Goal: Communication & Community: Answer question/provide support

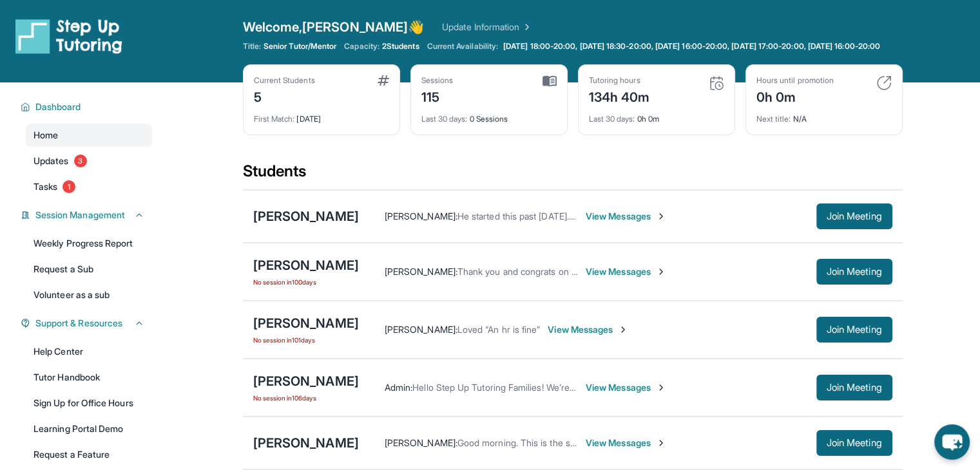
click at [516, 106] on div "Sessions 115" at bounding box center [488, 90] width 135 height 31
click at [519, 158] on div "Current Students 5 First Match : [DATE] Sessions 115 Last 30 days : 0 Sessions …" at bounding box center [572, 112] width 659 height 97
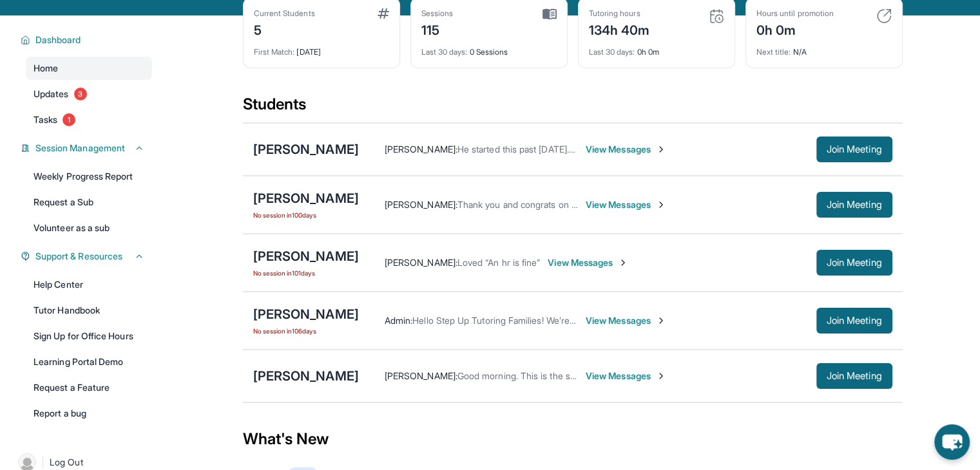
scroll to position [67, 0]
click at [519, 155] on span "He started this past [DATE]. Thank you so much! Safe travels!" at bounding box center [581, 149] width 249 height 11
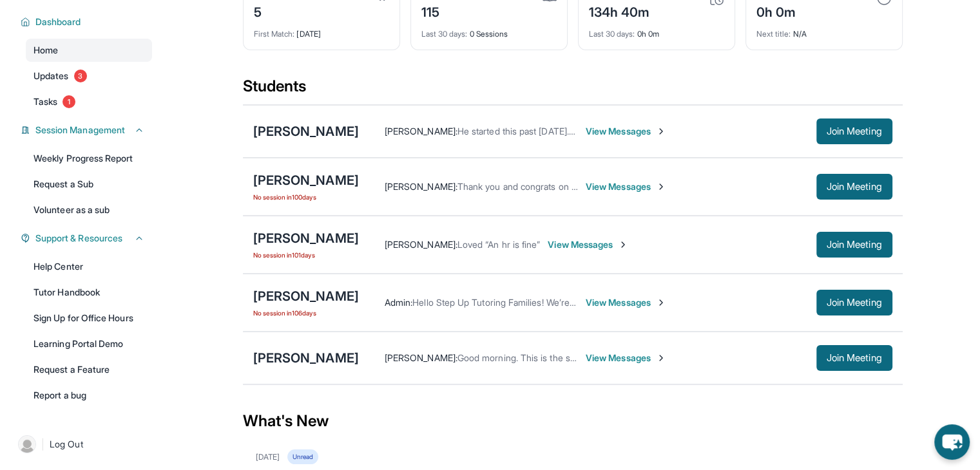
scroll to position [77, 0]
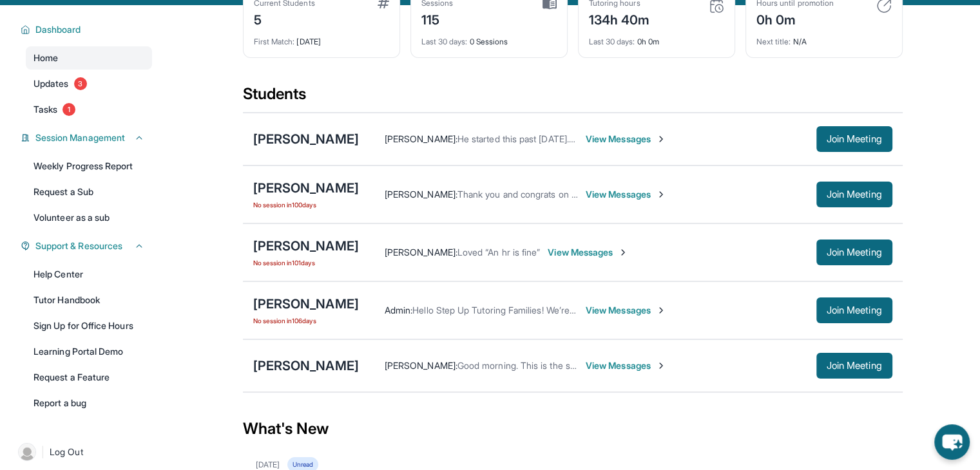
click at [639, 372] on span "View Messages" at bounding box center [625, 365] width 80 height 13
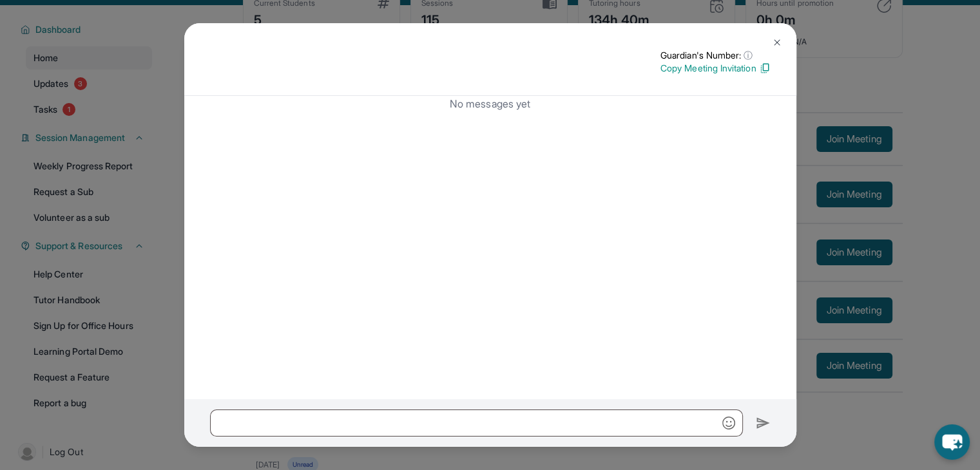
click at [774, 35] on button at bounding box center [777, 43] width 26 height 26
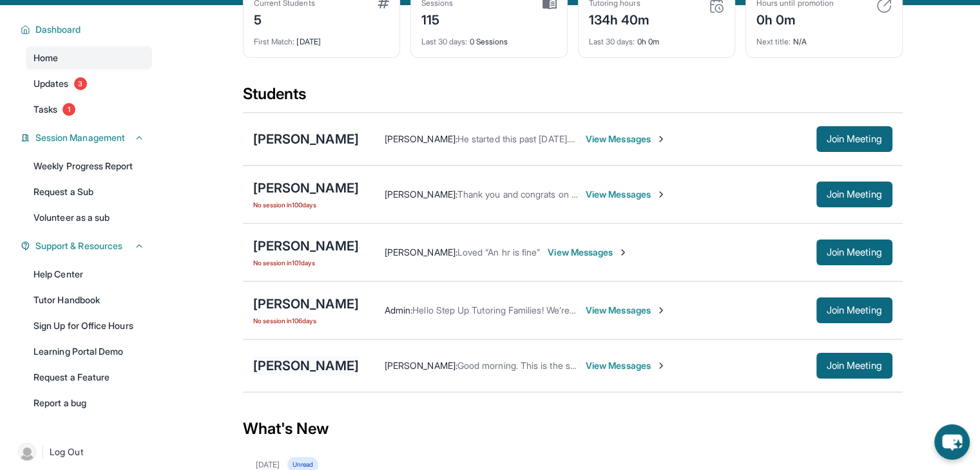
click at [306, 375] on div "[PERSON_NAME]" at bounding box center [306, 366] width 106 height 18
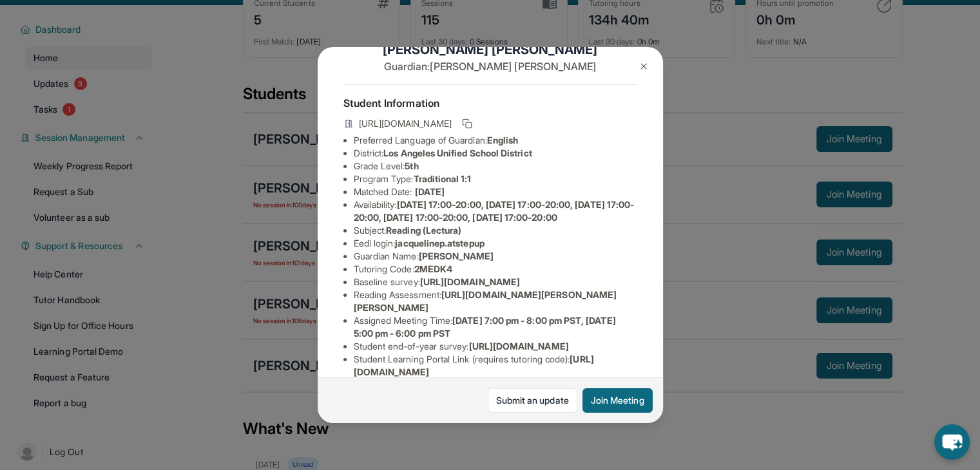
scroll to position [33, 0]
click at [437, 223] on li "Availability: [DATE] 17:00-20:00, [DATE] 17:00-20:00, [DATE] 17:00-20:00, [DATE…" at bounding box center [495, 210] width 283 height 26
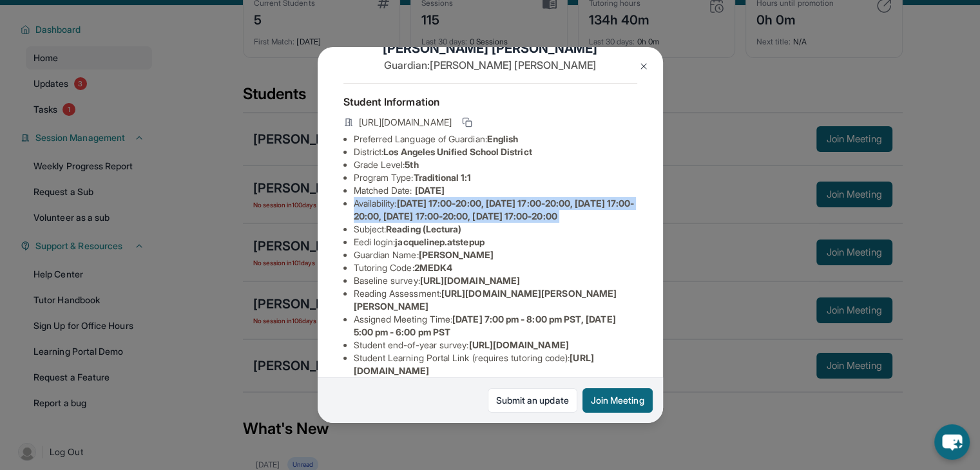
click at [437, 223] on li "Availability: [DATE] 17:00-20:00, [DATE] 17:00-20:00, [DATE] 17:00-20:00, [DATE…" at bounding box center [495, 210] width 283 height 26
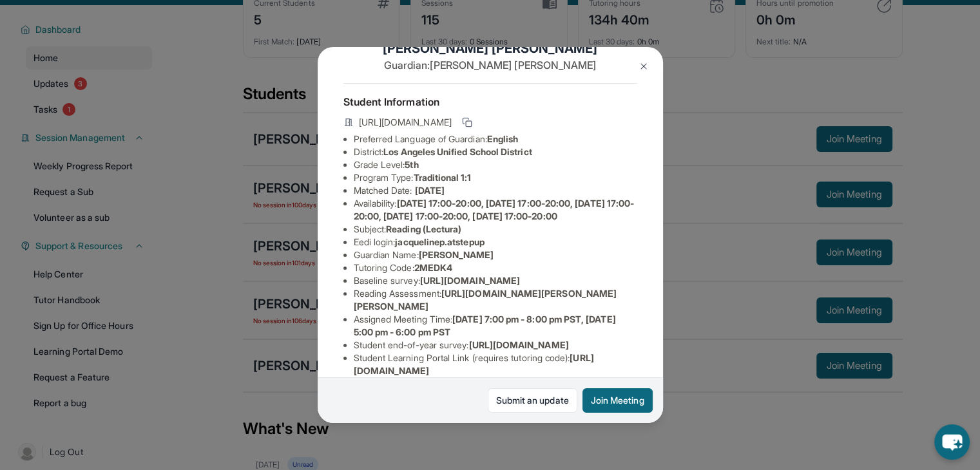
click at [412, 222] on span "[DATE] 17:00-20:00, [DATE] 17:00-20:00, [DATE] 17:00-20:00, [DATE] 17:00-20:00,…" at bounding box center [494, 210] width 281 height 24
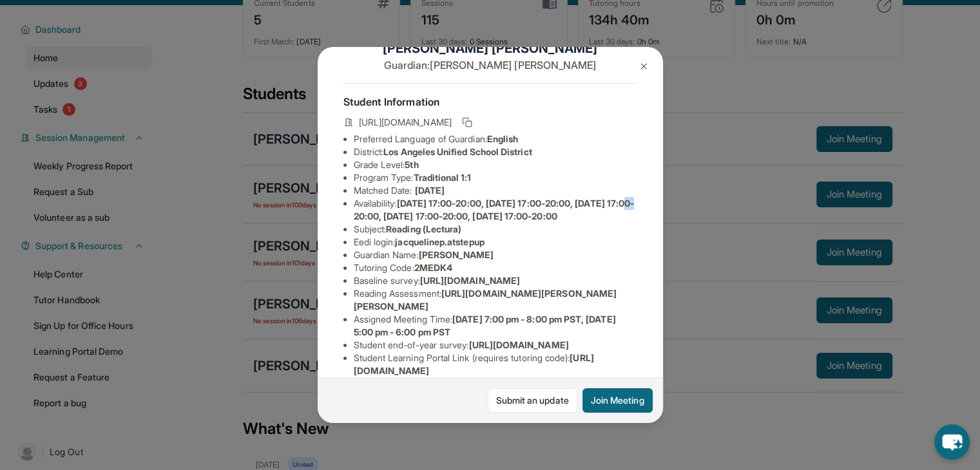
click at [412, 222] on span "[DATE] 17:00-20:00, [DATE] 17:00-20:00, [DATE] 17:00-20:00, [DATE] 17:00-20:00,…" at bounding box center [494, 210] width 281 height 24
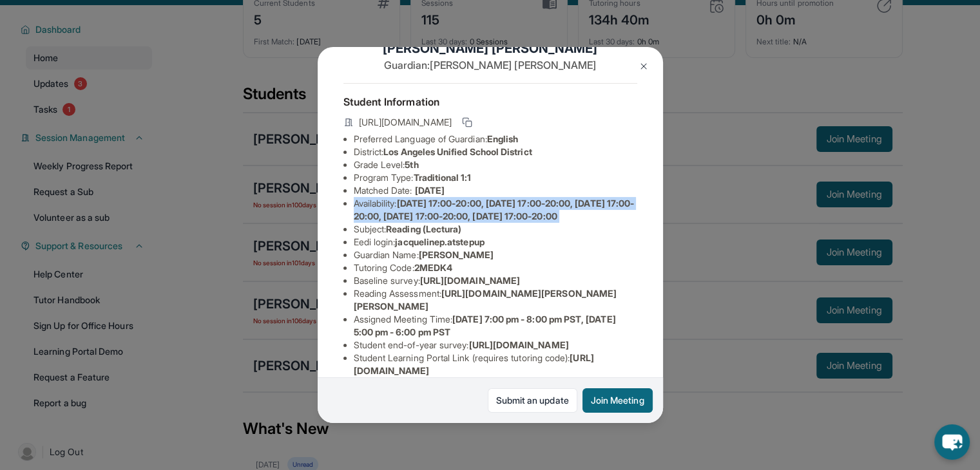
drag, startPoint x: 412, startPoint y: 222, endPoint x: 417, endPoint y: 208, distance: 15.1
click at [417, 208] on span "[DATE] 17:00-20:00, [DATE] 17:00-20:00, [DATE] 17:00-20:00, [DATE] 17:00-20:00,…" at bounding box center [494, 210] width 281 height 24
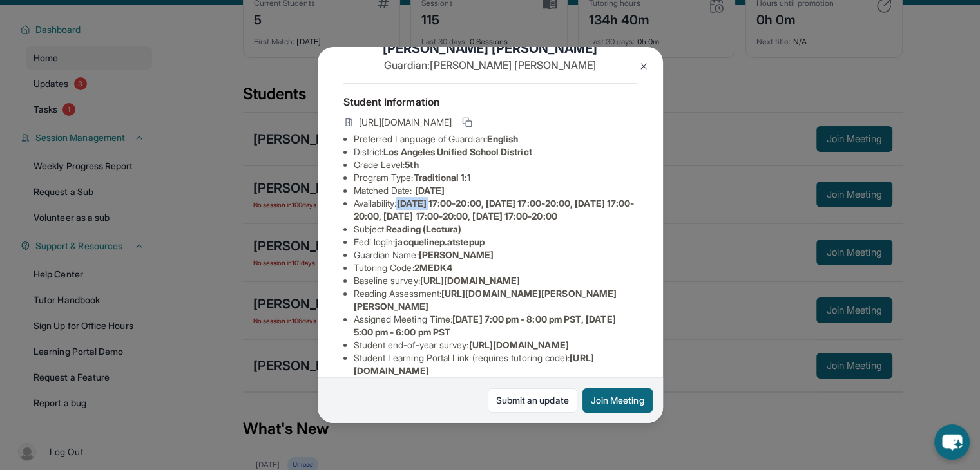
click at [417, 208] on span "[DATE] 17:00-20:00, [DATE] 17:00-20:00, [DATE] 17:00-20:00, [DATE] 17:00-20:00,…" at bounding box center [494, 210] width 281 height 24
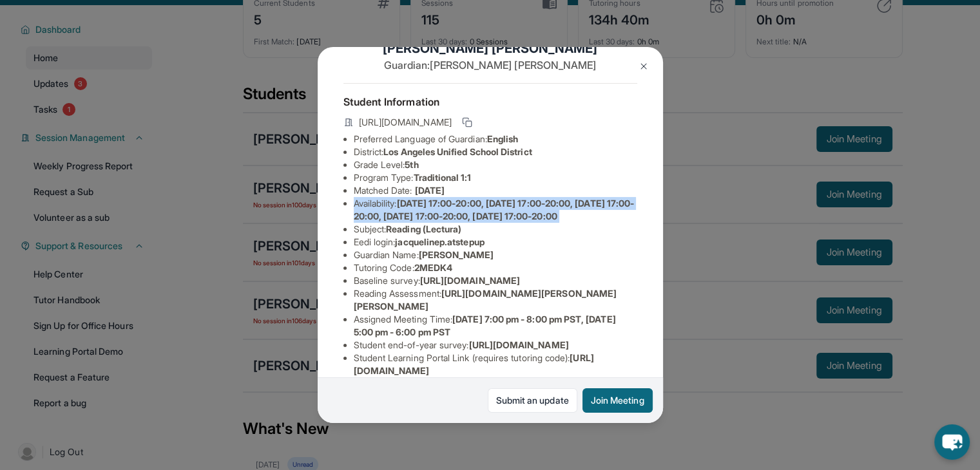
drag, startPoint x: 417, startPoint y: 208, endPoint x: 410, endPoint y: 243, distance: 36.0
click at [410, 223] on li "Availability: [DATE] 17:00-20:00, [DATE] 17:00-20:00, [DATE] 17:00-20:00, [DATE…" at bounding box center [495, 210] width 283 height 26
drag, startPoint x: 410, startPoint y: 243, endPoint x: 402, endPoint y: 216, distance: 28.1
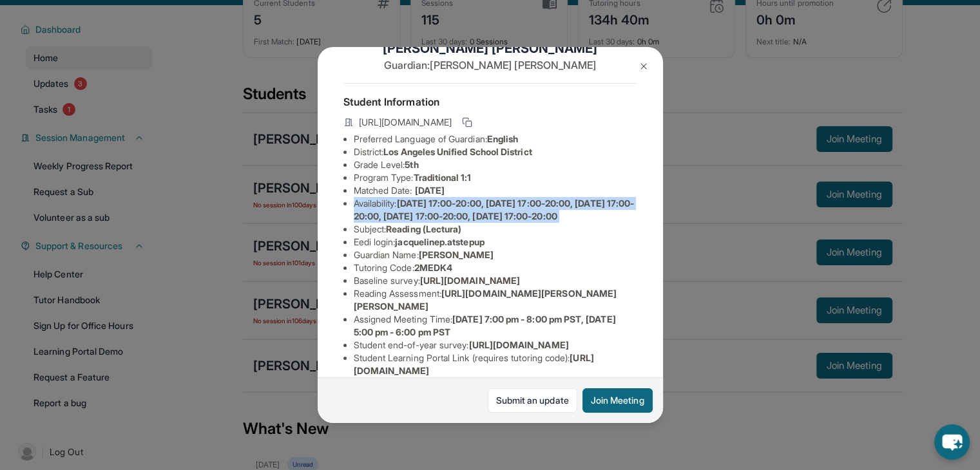
click at [402, 216] on li "Availability: [DATE] 17:00-20:00, [DATE] 17:00-20:00, [DATE] 17:00-20:00, [DATE…" at bounding box center [495, 210] width 283 height 26
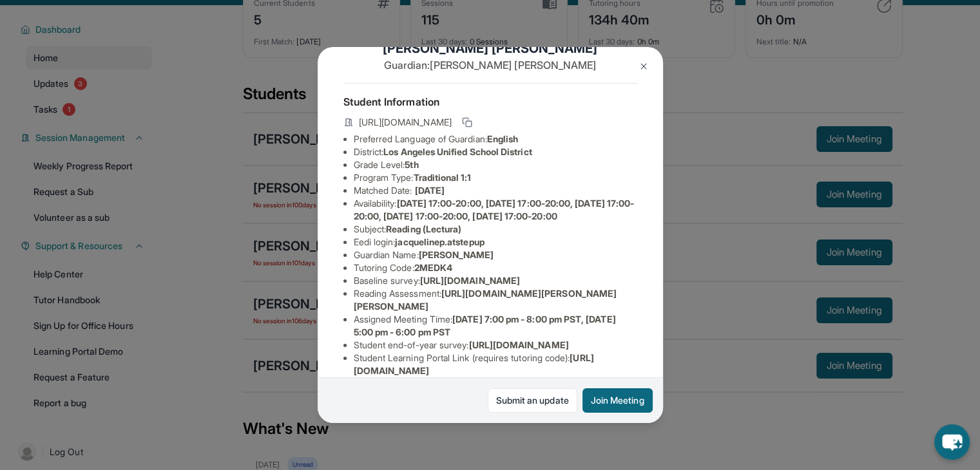
click at [646, 66] on img at bounding box center [643, 66] width 10 height 10
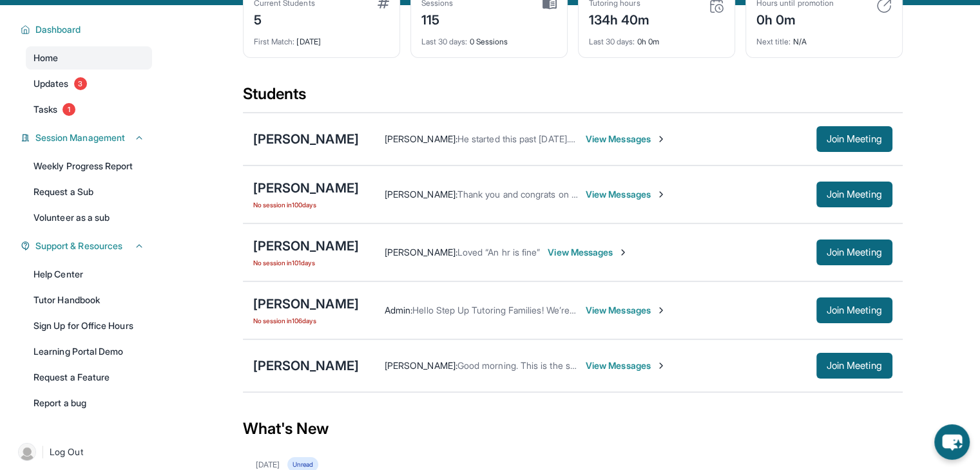
scroll to position [0, 0]
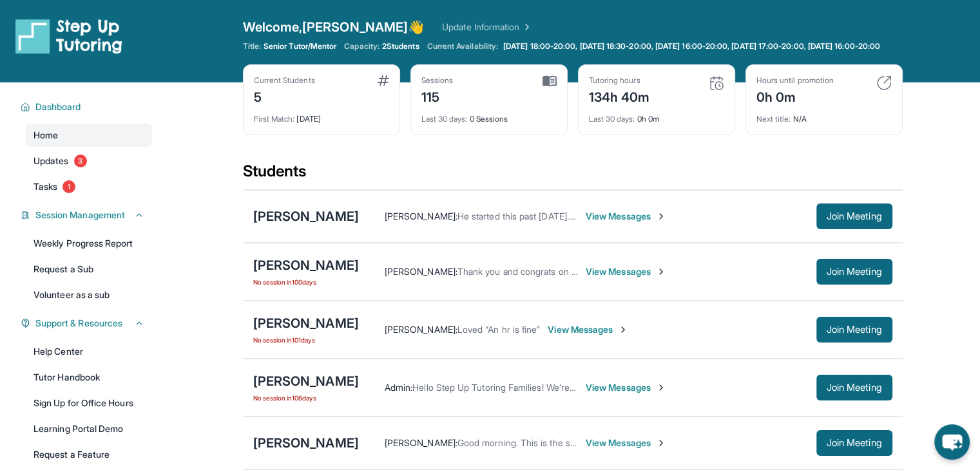
click at [442, 30] on link "Update Information" at bounding box center [487, 27] width 90 height 13
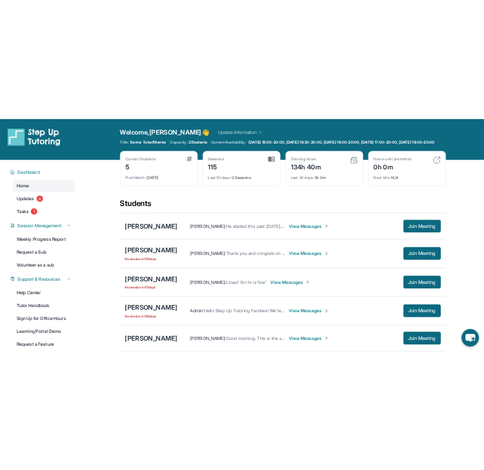
scroll to position [90, 0]
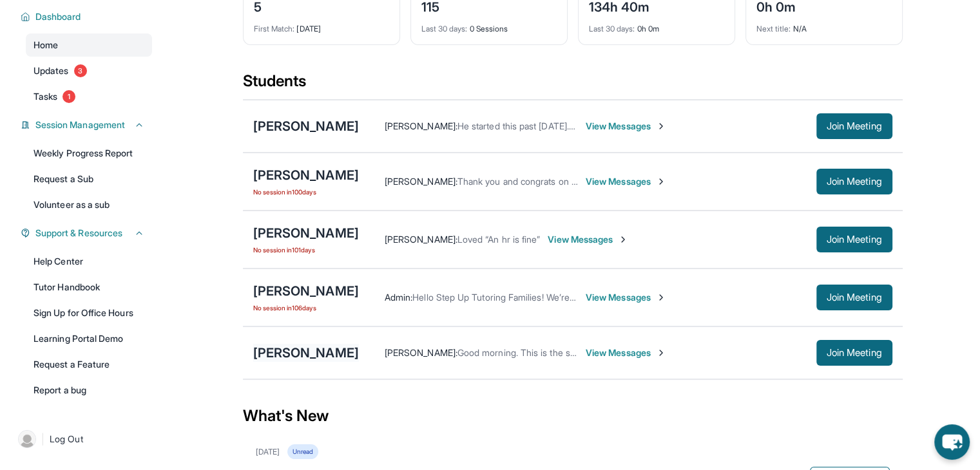
click at [281, 356] on div "[PERSON_NAME]" at bounding box center [306, 353] width 106 height 18
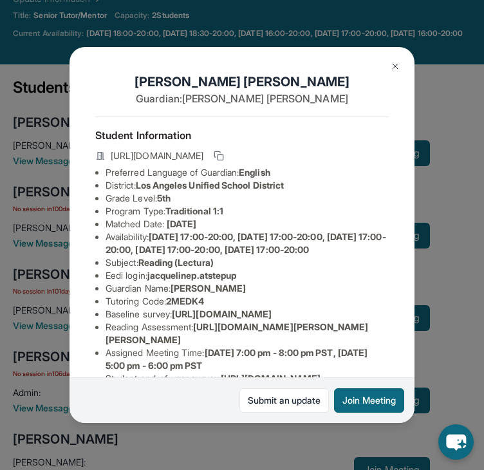
click at [394, 72] on button at bounding box center [396, 66] width 26 height 26
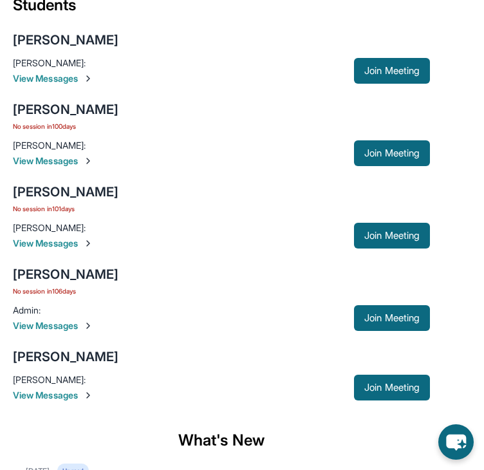
scroll to position [175, 0]
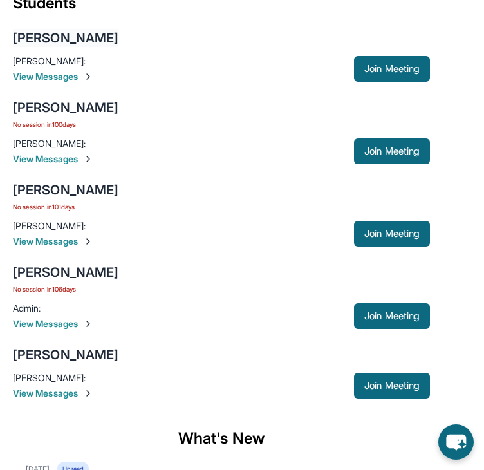
click at [78, 47] on div "[PERSON_NAME]" at bounding box center [66, 38] width 106 height 18
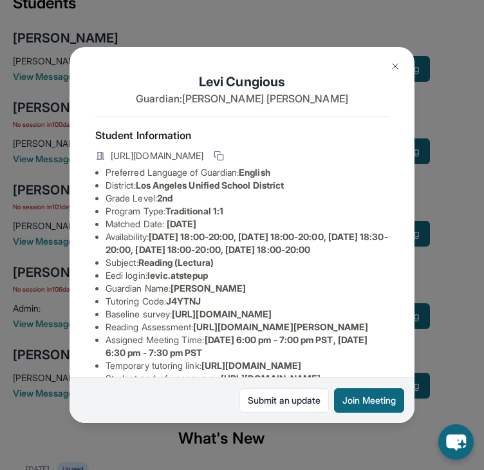
click at [203, 20] on div "[PERSON_NAME] Guardian: [PERSON_NAME] Student Information [URL][DOMAIN_NAME] Pr…" at bounding box center [242, 235] width 484 height 470
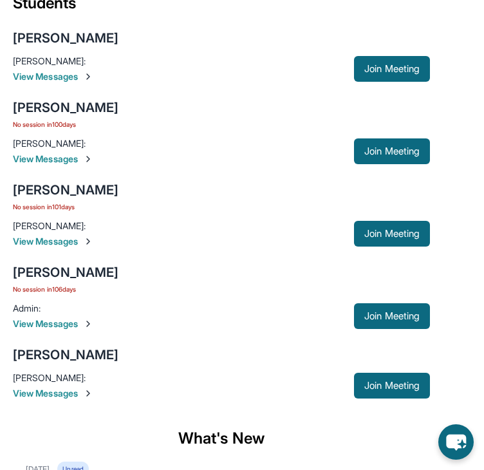
click at [67, 83] on span "View Messages" at bounding box center [183, 76] width 341 height 13
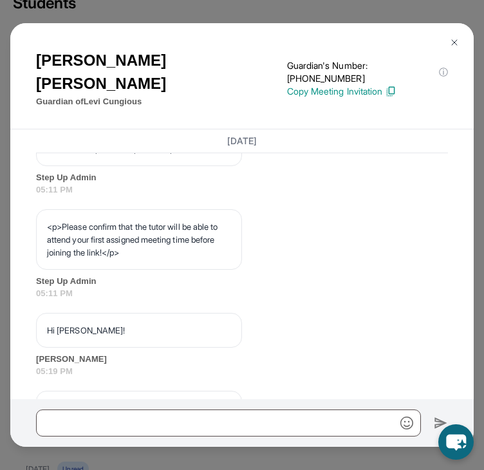
scroll to position [951, 0]
click at [453, 41] on img at bounding box center [455, 42] width 10 height 10
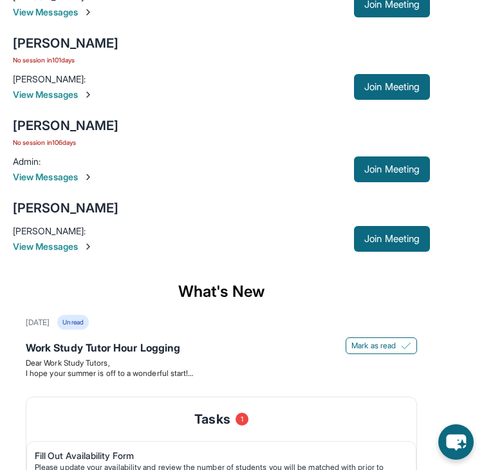
scroll to position [391, 0]
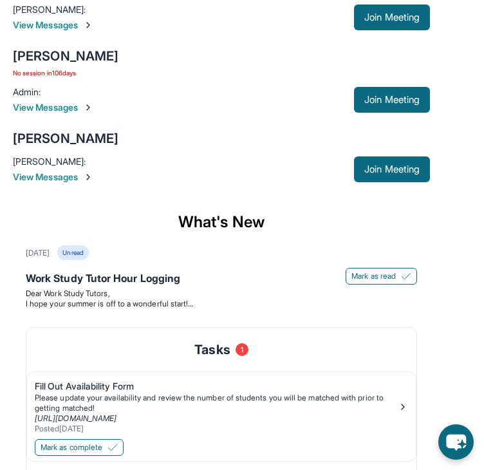
click at [67, 144] on div "[PERSON_NAME]" at bounding box center [66, 138] width 106 height 18
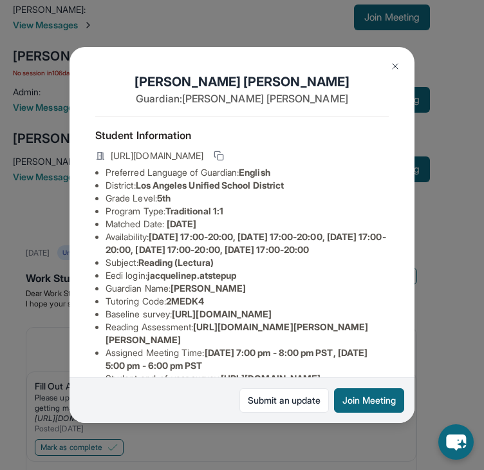
click at [287, 250] on span "[DATE] 17:00-20:00, [DATE] 17:00-20:00, [DATE] 17:00-20:00, [DATE] 17:00-20:00,…" at bounding box center [246, 243] width 281 height 24
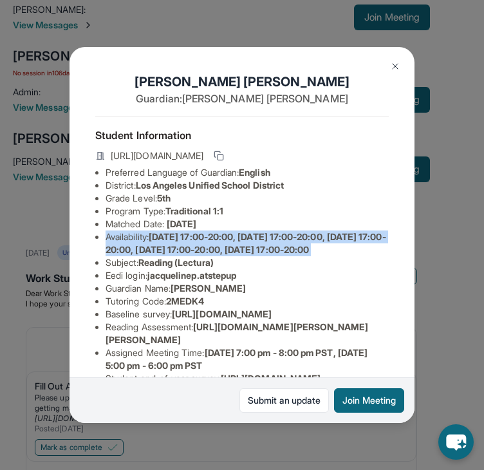
click at [287, 250] on span "[DATE] 17:00-20:00, [DATE] 17:00-20:00, [DATE] 17:00-20:00, [DATE] 17:00-20:00,…" at bounding box center [246, 243] width 281 height 24
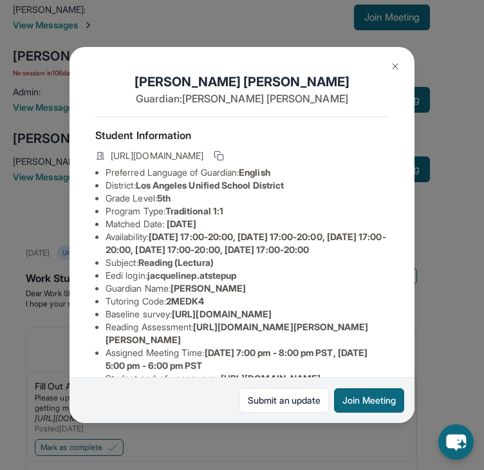
click at [287, 250] on span "[DATE] 17:00-20:00, [DATE] 17:00-20:00, [DATE] 17:00-20:00, [DATE] 17:00-20:00,…" at bounding box center [246, 243] width 281 height 24
drag, startPoint x: 287, startPoint y: 250, endPoint x: 352, endPoint y: 253, distance: 64.5
click at [352, 253] on li "Availability: [DATE] 17:00-20:00, [DATE] 17:00-20:00, [DATE] 17:00-20:00, [DATE…" at bounding box center [247, 244] width 283 height 26
click at [392, 65] on img at bounding box center [395, 66] width 10 height 10
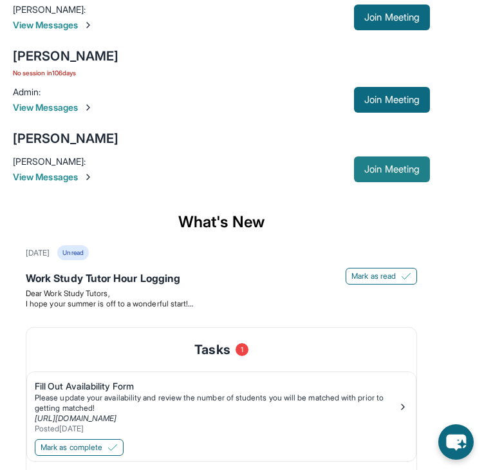
click at [367, 173] on span "Join Meeting" at bounding box center [391, 170] width 55 height 8
click at [88, 182] on img at bounding box center [88, 177] width 10 height 10
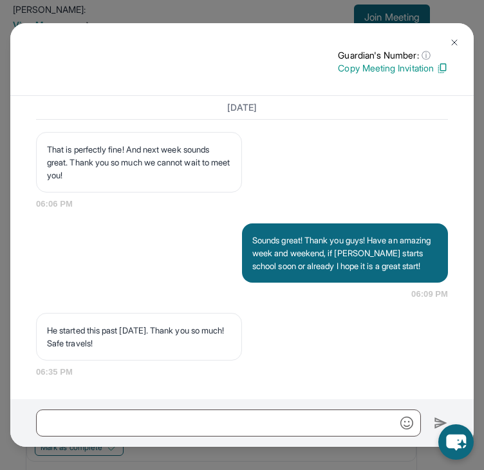
scroll to position [1546, 0]
click at [462, 41] on button at bounding box center [455, 43] width 26 height 26
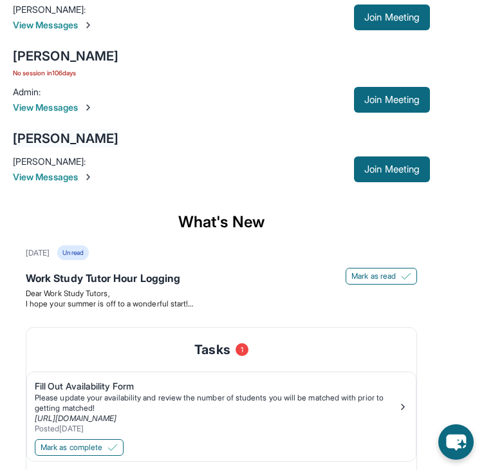
click at [77, 147] on div "[PERSON_NAME]" at bounding box center [66, 138] width 106 height 18
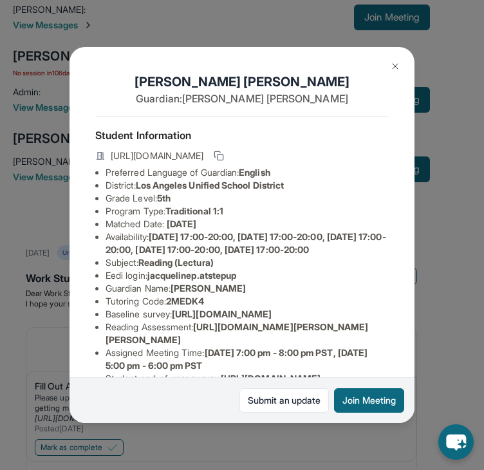
click at [397, 68] on img at bounding box center [395, 66] width 10 height 10
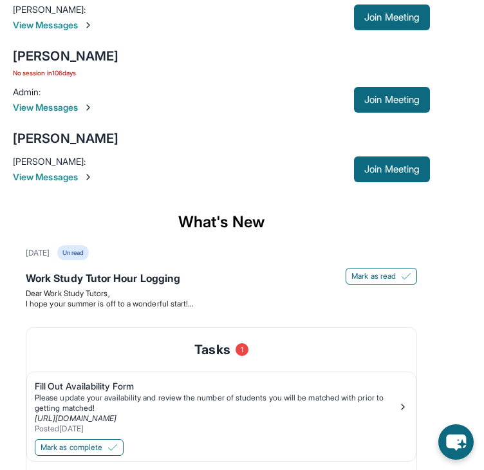
click at [32, 184] on span "View Messages" at bounding box center [183, 177] width 341 height 13
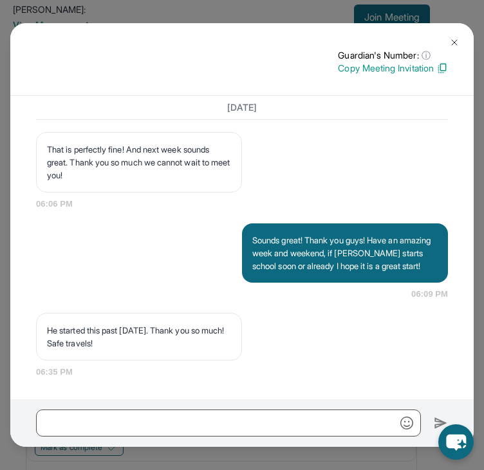
click at [464, 31] on div "Guardian's Number: ⓘ This isn't the guardian's real number — it's a private for…" at bounding box center [242, 59] width 464 height 73
click at [459, 37] on img at bounding box center [455, 42] width 10 height 10
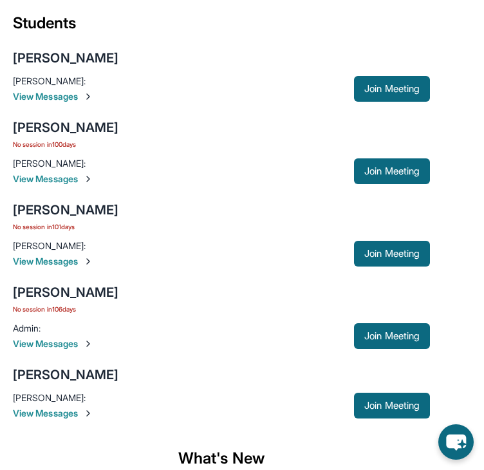
scroll to position [155, 0]
click at [63, 103] on span "View Messages" at bounding box center [183, 96] width 341 height 13
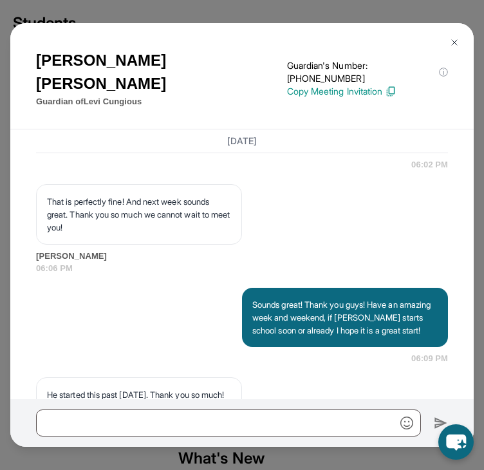
scroll to position [1606, 0]
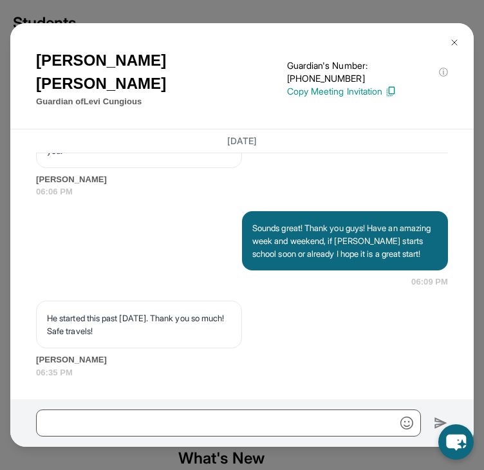
click at [459, 41] on img at bounding box center [455, 42] width 10 height 10
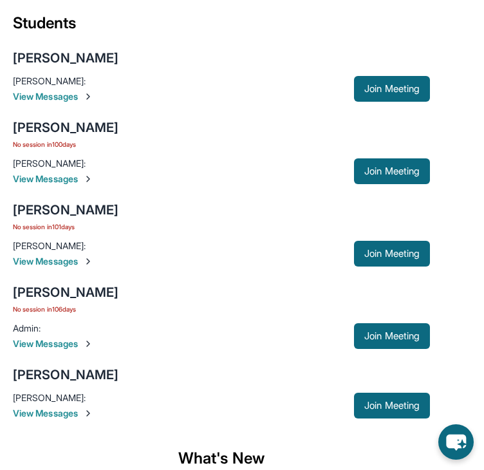
click at [70, 420] on span "View Messages" at bounding box center [183, 413] width 341 height 13
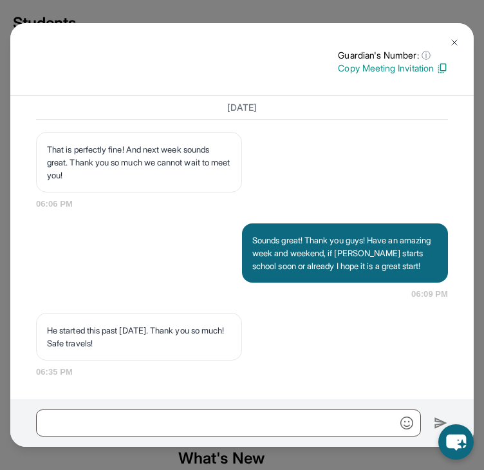
scroll to position [1546, 0]
click at [454, 43] on img at bounding box center [455, 42] width 10 height 10
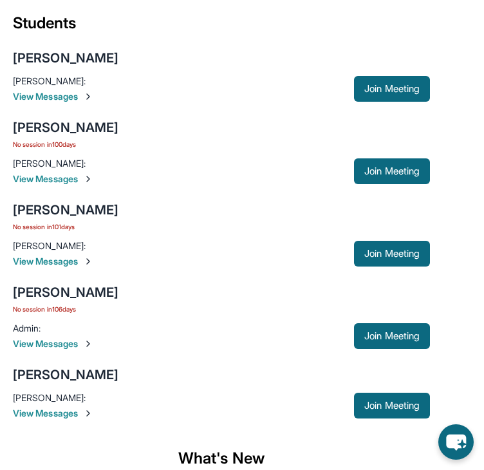
click at [67, 268] on span "View Messages" at bounding box center [183, 261] width 341 height 13
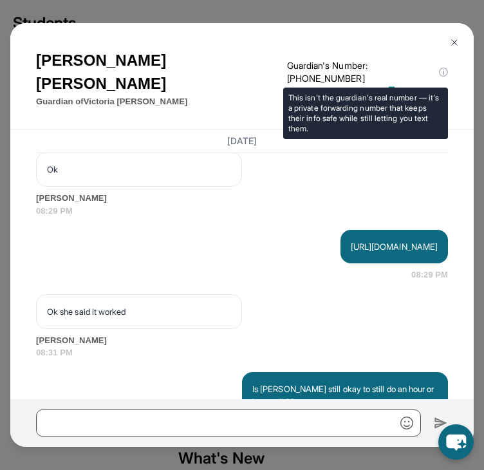
scroll to position [17385, 0]
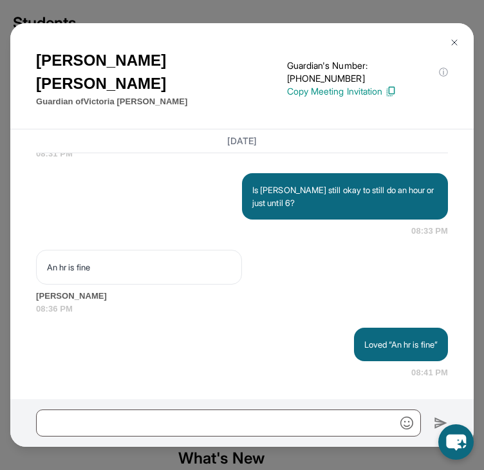
click at [457, 44] on img at bounding box center [455, 42] width 10 height 10
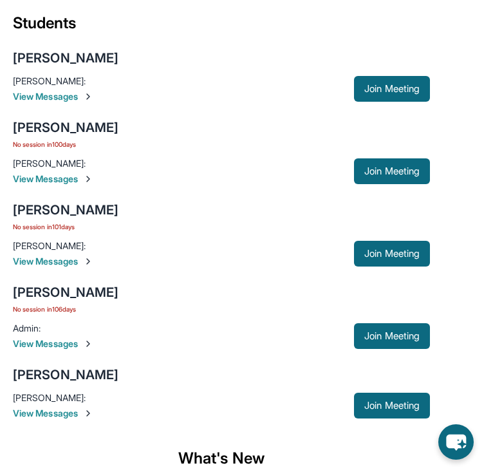
click at [87, 419] on img at bounding box center [88, 413] width 10 height 10
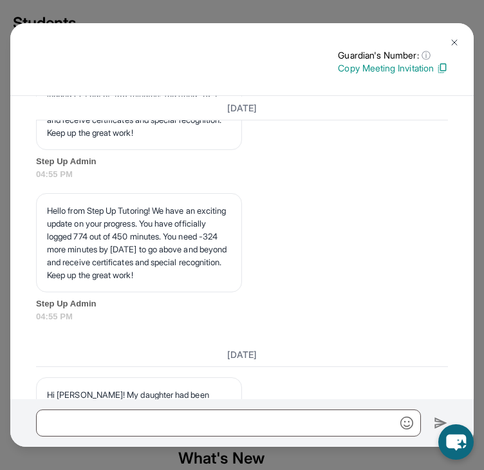
scroll to position [16220, 0]
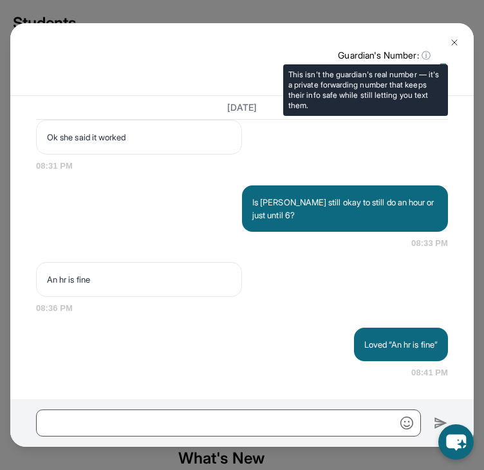
click at [425, 54] on span "ⓘ" at bounding box center [426, 55] width 9 height 13
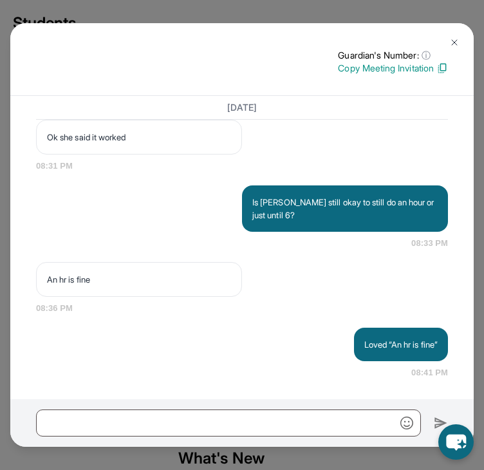
click at [459, 39] on img at bounding box center [455, 42] width 10 height 10
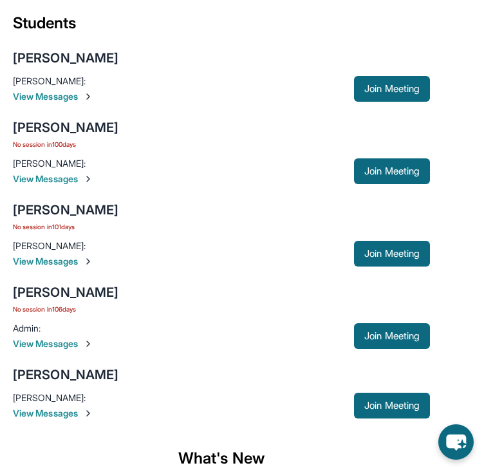
scroll to position [0, 0]
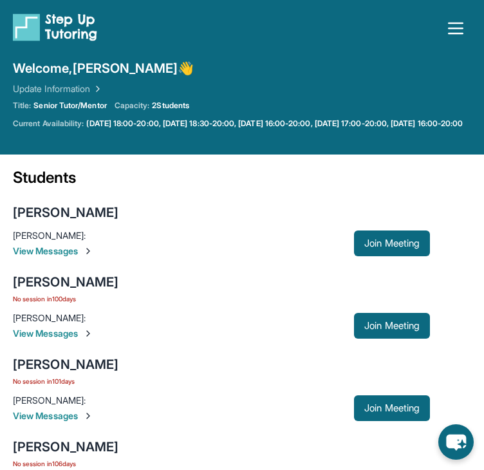
click at [460, 30] on icon "button" at bounding box center [456, 28] width 21 height 21
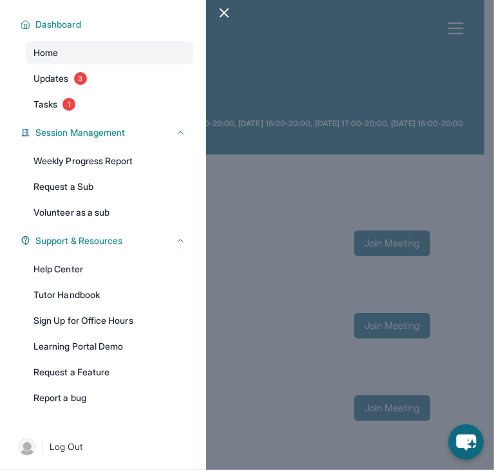
click at [229, 12] on icon "button" at bounding box center [223, 12] width 15 height 15
